Goal: Task Accomplishment & Management: Use online tool/utility

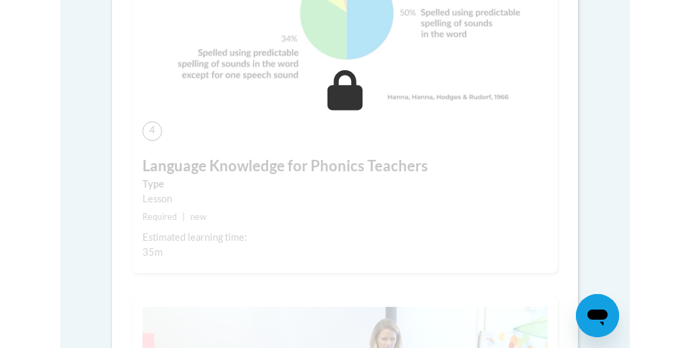
scroll to position [1395, 0]
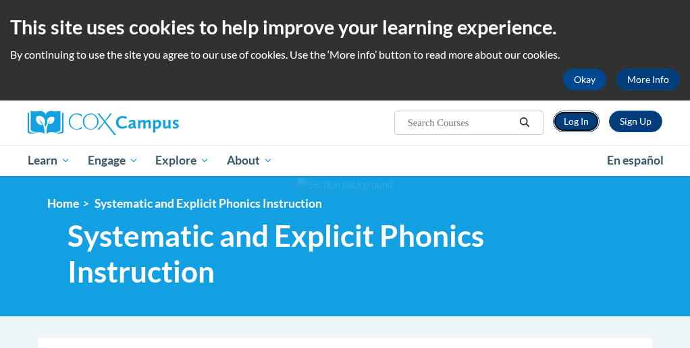
click at [569, 125] on link "Log In" at bounding box center [576, 122] width 47 height 22
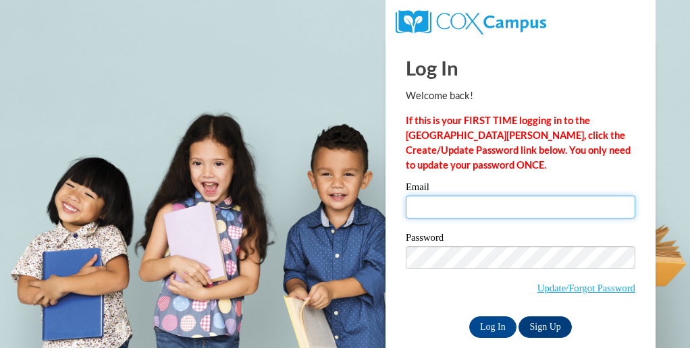
click at [447, 211] on input "Email" at bounding box center [521, 207] width 230 height 23
type input "[EMAIL_ADDRESS][DOMAIN_NAME]"
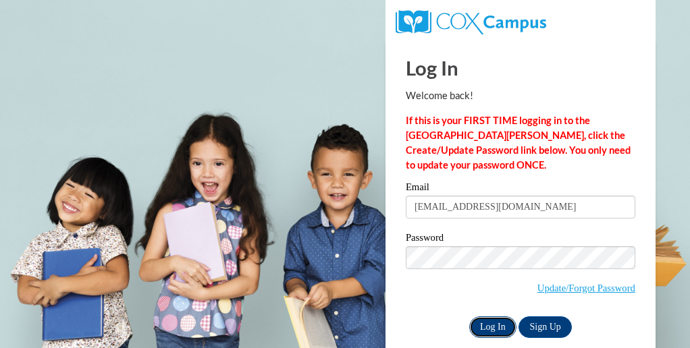
click at [495, 319] on input "Log In" at bounding box center [492, 328] width 47 height 22
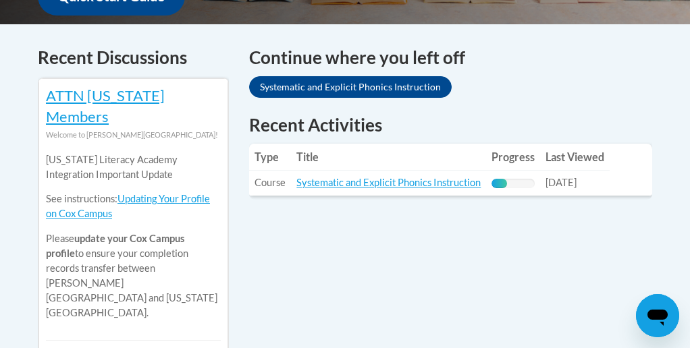
scroll to position [563, 0]
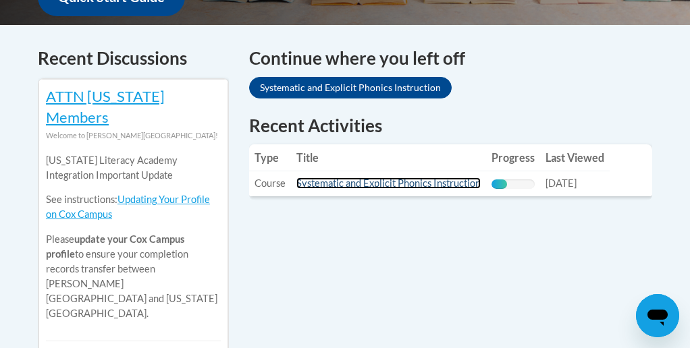
click at [402, 180] on link "Systematic and Explicit Phonics Instruction" at bounding box center [388, 183] width 184 height 11
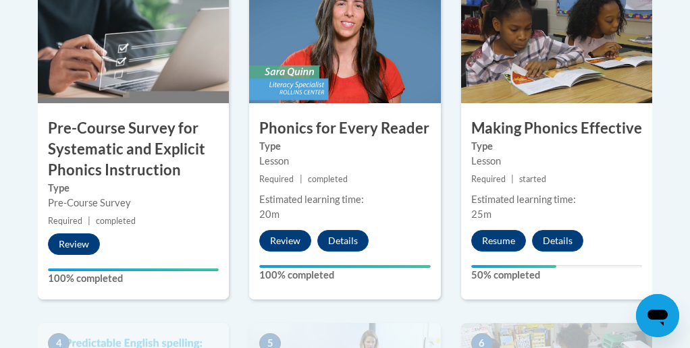
scroll to position [517, 0]
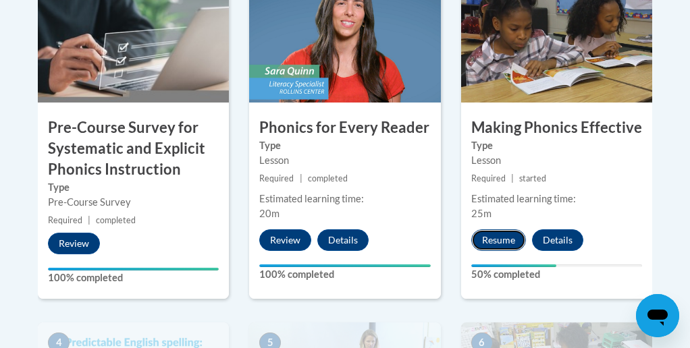
click at [504, 239] on button "Resume" at bounding box center [498, 241] width 55 height 22
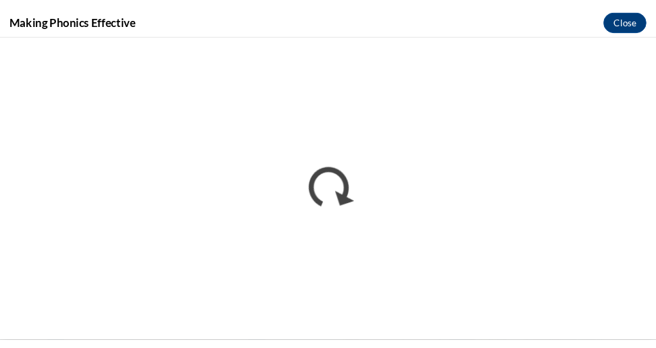
scroll to position [0, 0]
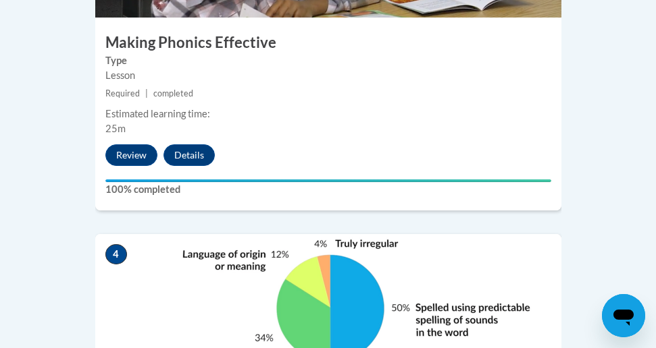
scroll to position [1217, 0]
